Goal: Find specific page/section: Find specific page/section

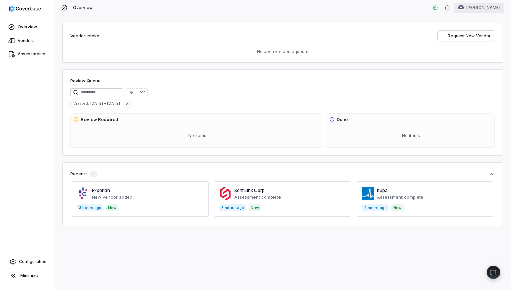
click at [471, 8] on html "Overview Vendors Assessments Configuration Minimize Overview [PERSON_NAME] Vend…" at bounding box center [255, 145] width 511 height 290
click at [470, 22] on div "Account" at bounding box center [476, 24] width 52 height 11
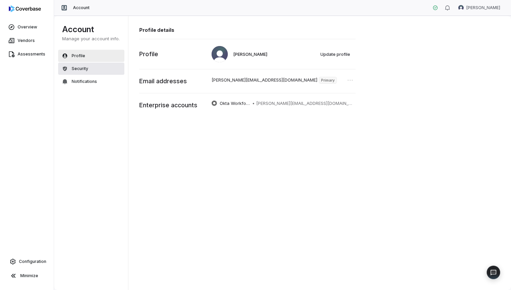
click at [106, 72] on button "Security" at bounding box center [91, 69] width 66 height 12
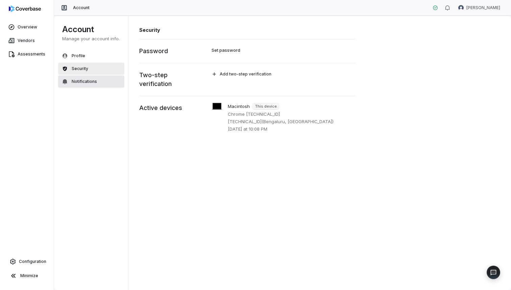
click at [103, 85] on button "Notifications" at bounding box center [91, 81] width 66 height 12
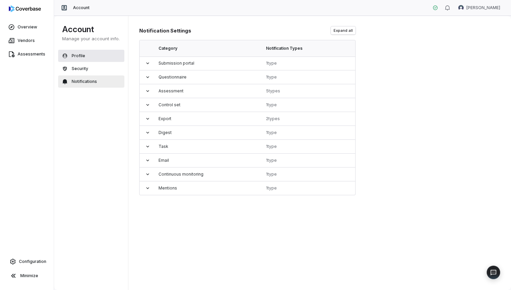
click at [103, 51] on button "Profile" at bounding box center [91, 56] width 66 height 12
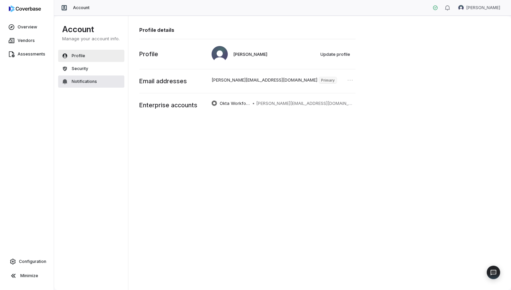
click at [101, 81] on button "Notifications" at bounding box center [91, 81] width 66 height 12
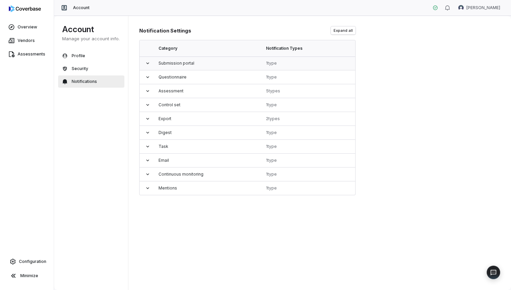
click at [146, 65] on icon at bounding box center [147, 63] width 5 height 5
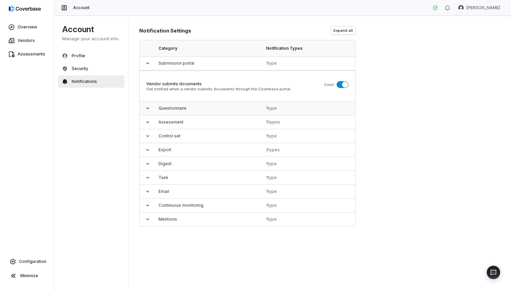
click at [152, 110] on td at bounding box center [147, 108] width 15 height 14
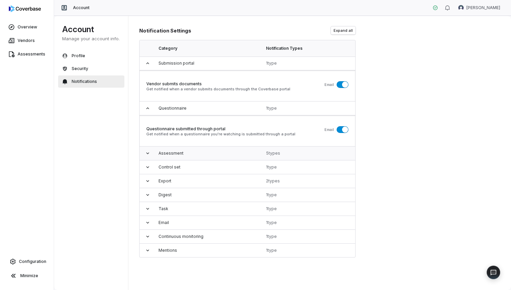
click at [157, 156] on td "Assessment" at bounding box center [207, 153] width 107 height 14
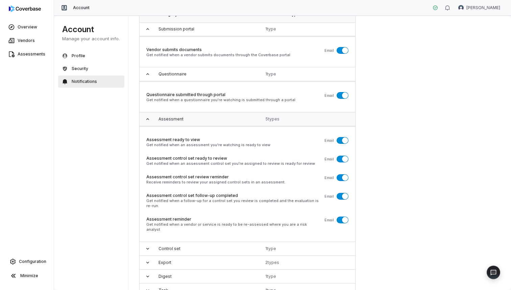
scroll to position [89, 0]
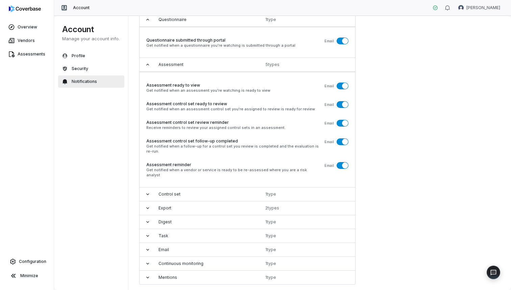
click at [159, 178] on td "Assessment ready to view Get notified when an assessment you're watching is rea…" at bounding box center [248, 130] width 216 height 116
click at [25, 37] on link "Vendors" at bounding box center [26, 40] width 51 height 12
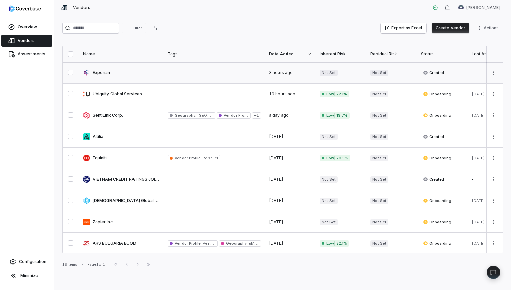
click at [106, 73] on link at bounding box center [121, 72] width 85 height 21
click at [103, 117] on link at bounding box center [121, 115] width 85 height 21
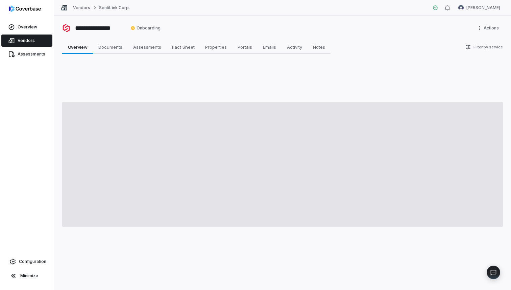
type textarea "*"
